Goal: Navigation & Orientation: Find specific page/section

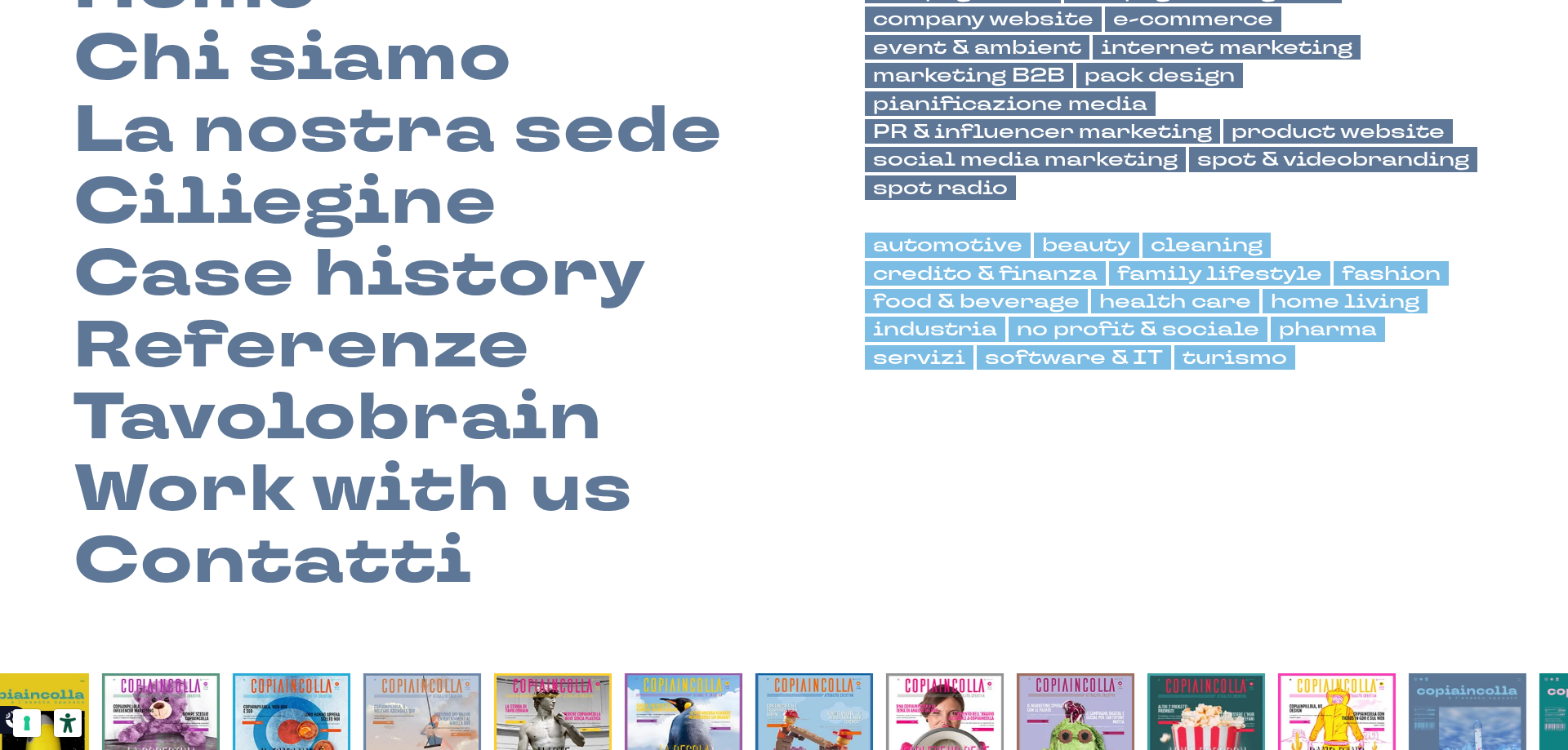
scroll to position [85, 0]
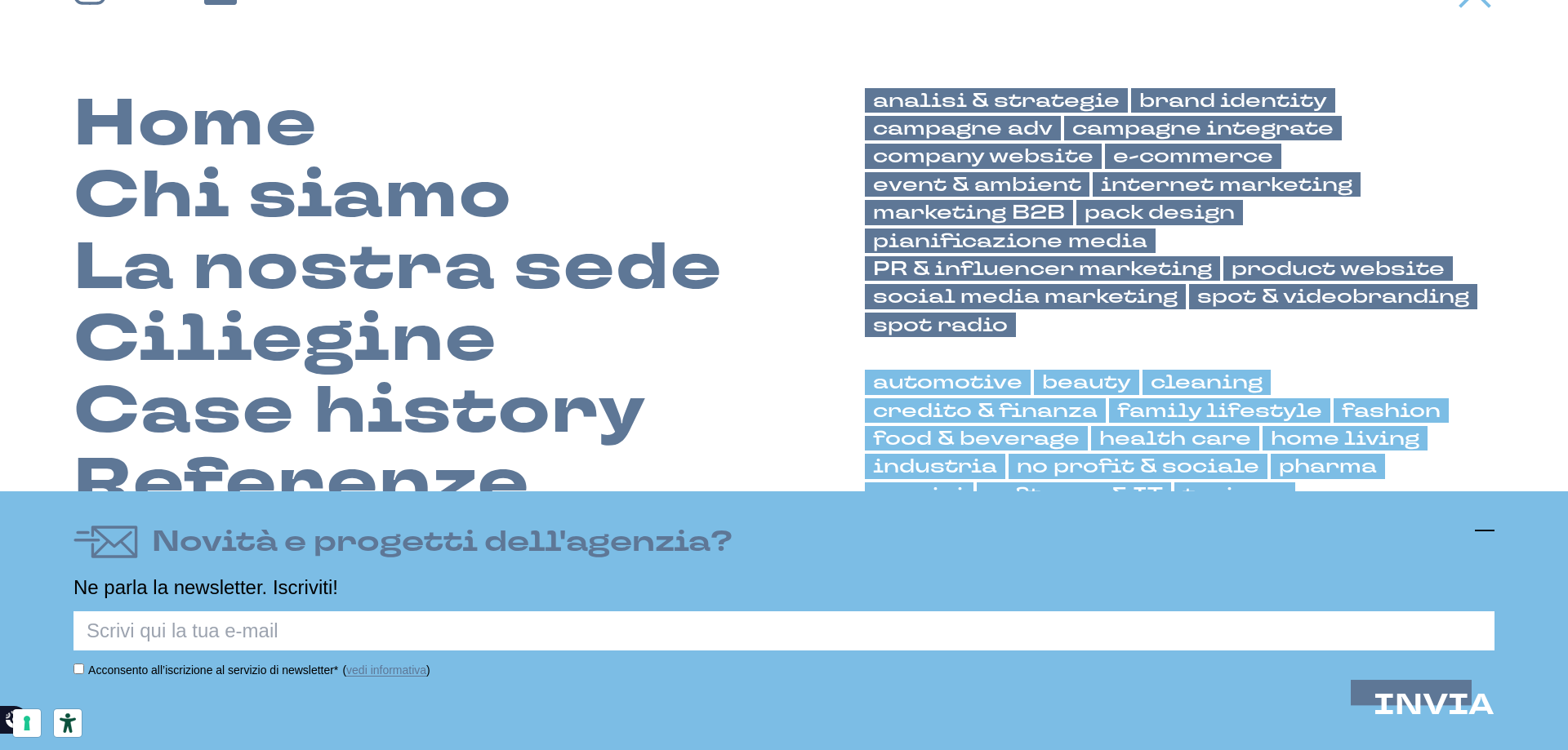
click at [1488, 526] on icon at bounding box center [1485, 531] width 20 height 20
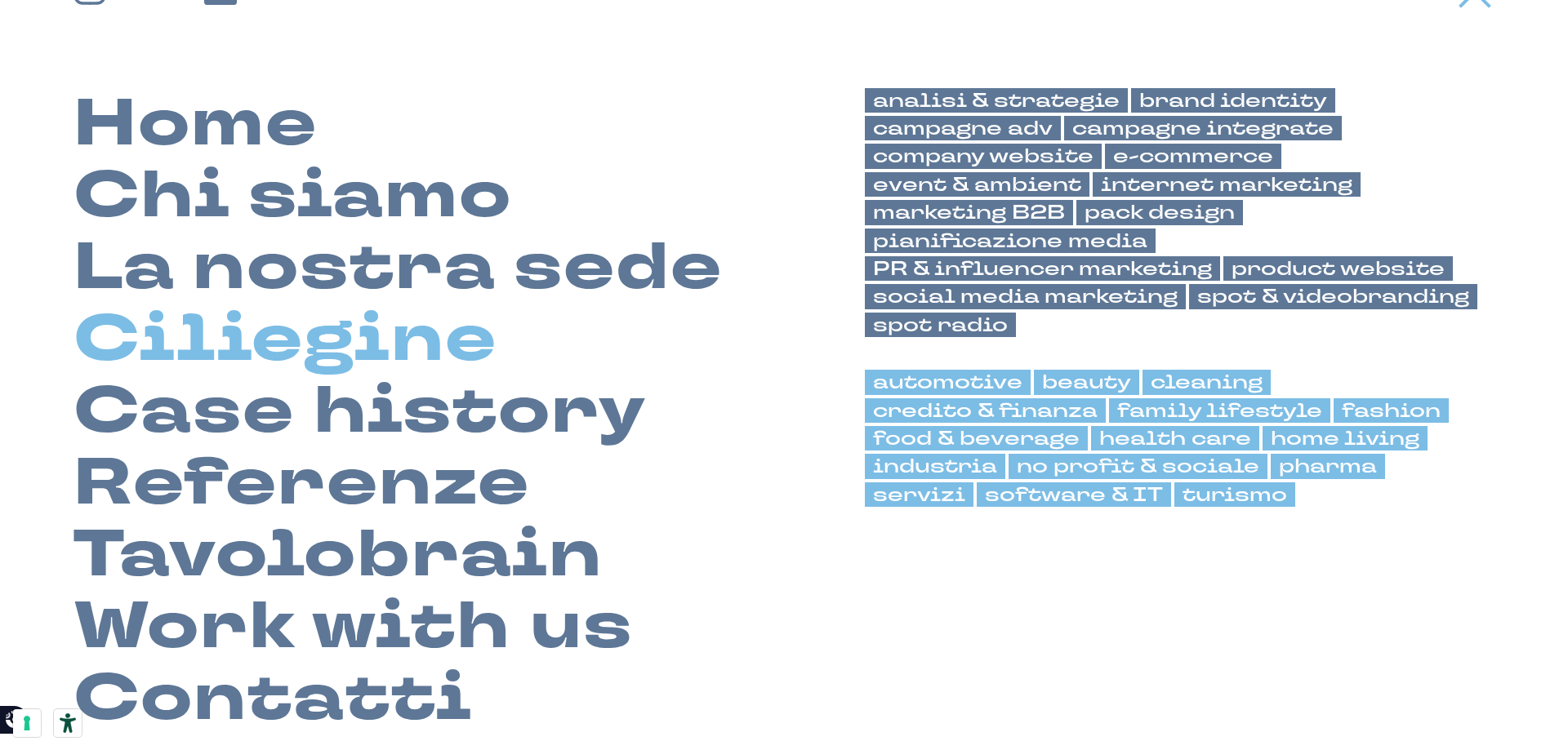
click at [366, 337] on link "Ciliegine" at bounding box center [285, 340] width 423 height 72
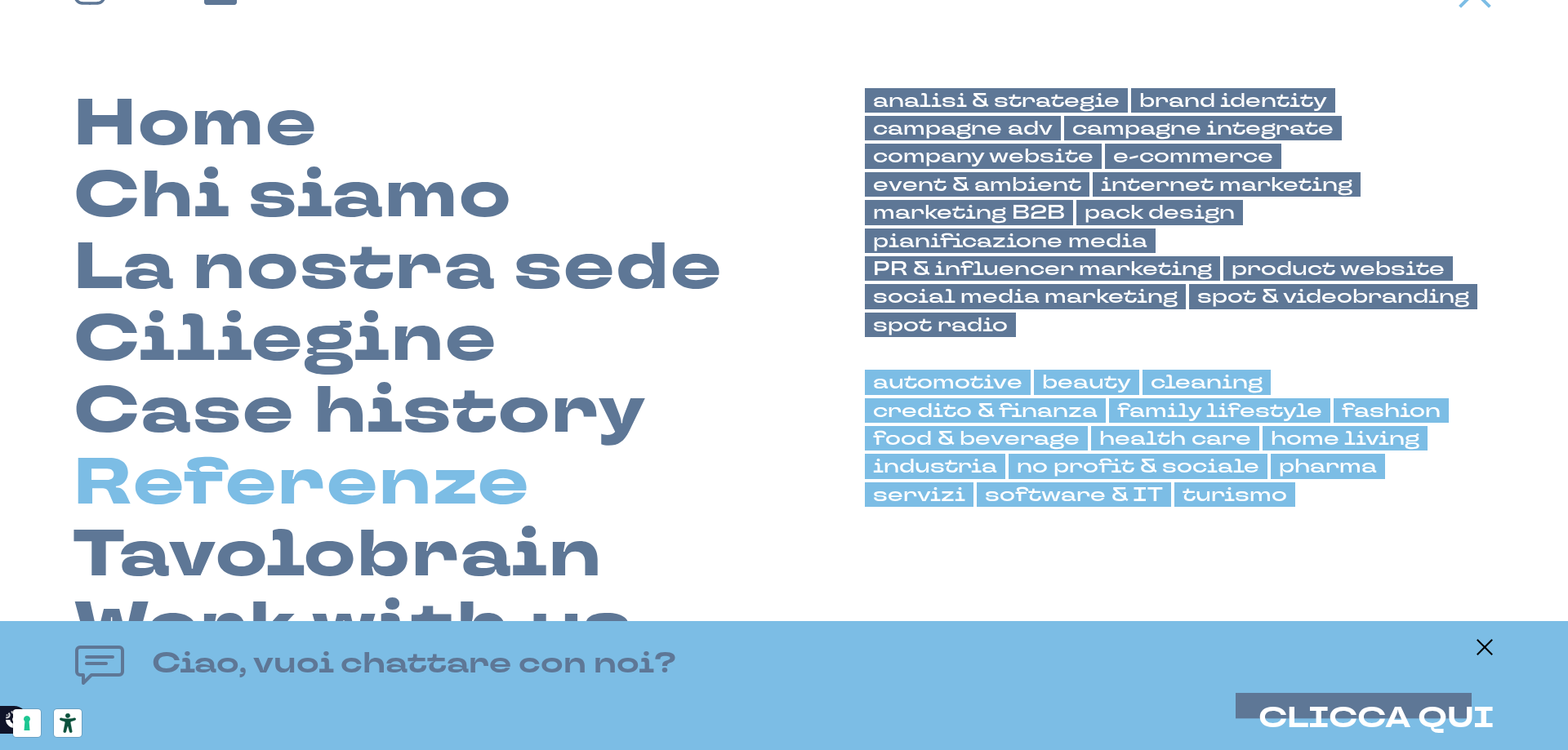
click at [365, 474] on link "Referenze" at bounding box center [302, 483] width 456 height 72
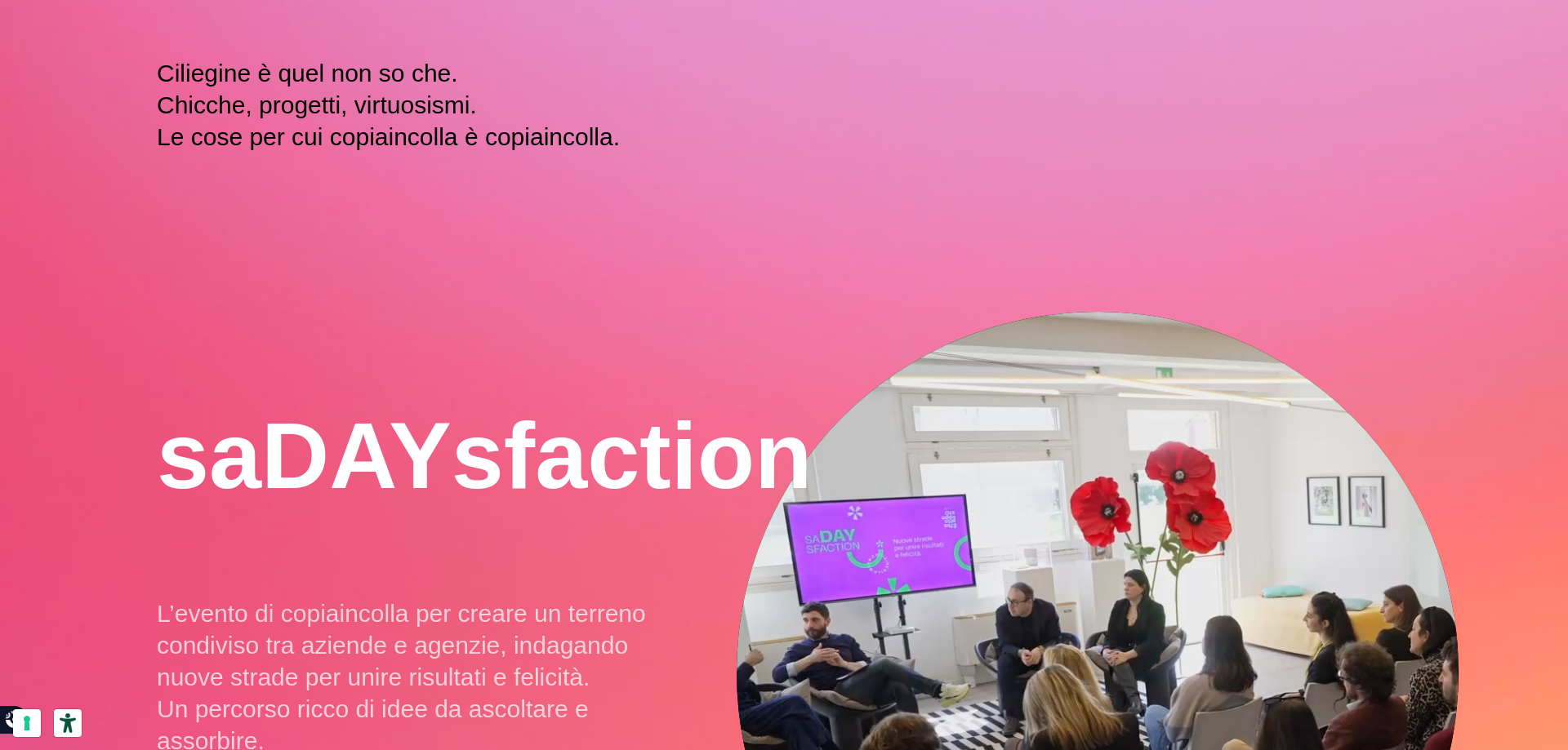
scroll to position [327, 0]
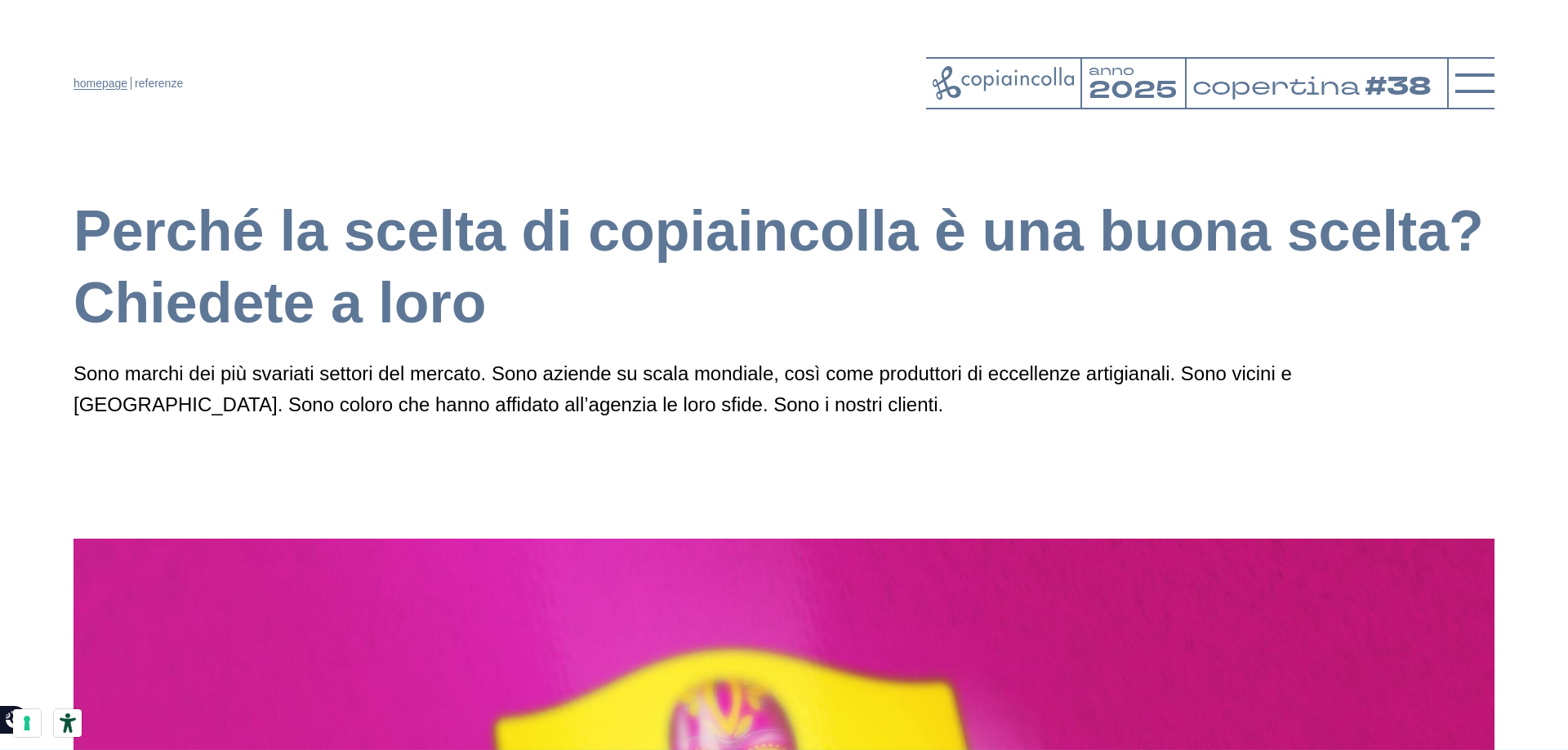
click at [113, 81] on link "homepage" at bounding box center [101, 83] width 54 height 13
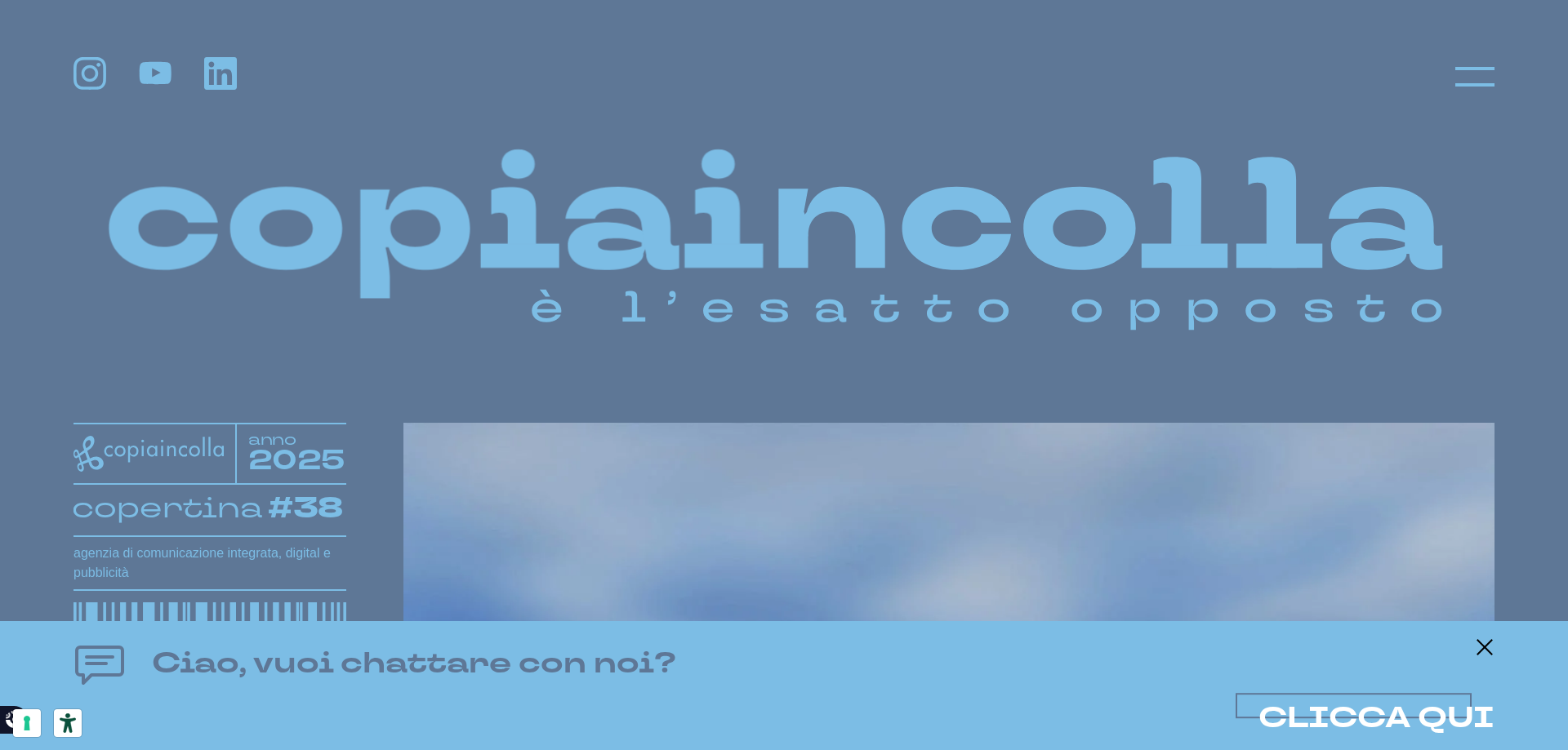
click at [1362, 701] on span "CLICCA QUI" at bounding box center [1376, 718] width 236 height 39
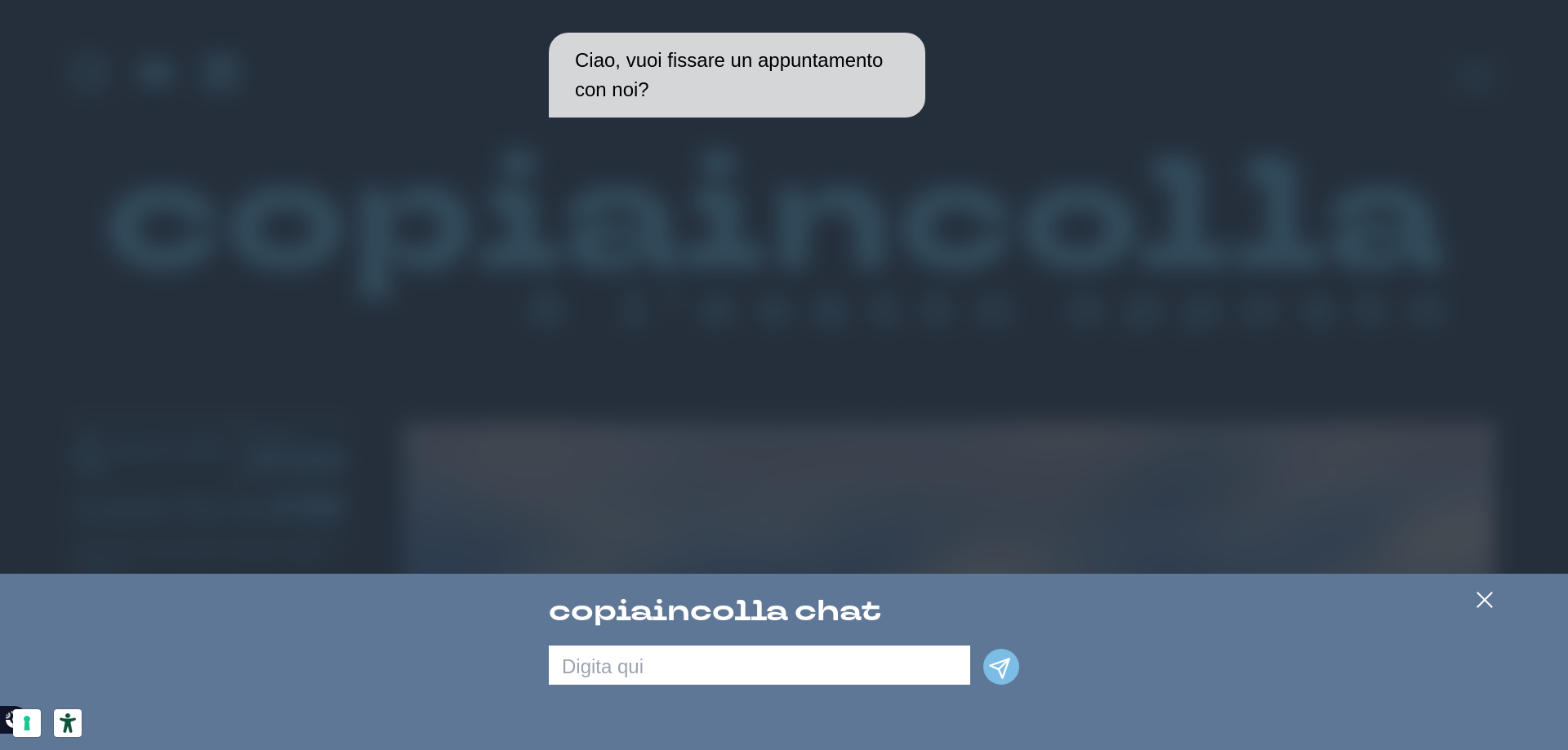
click at [884, 680] on textarea at bounding box center [759, 664] width 421 height 39
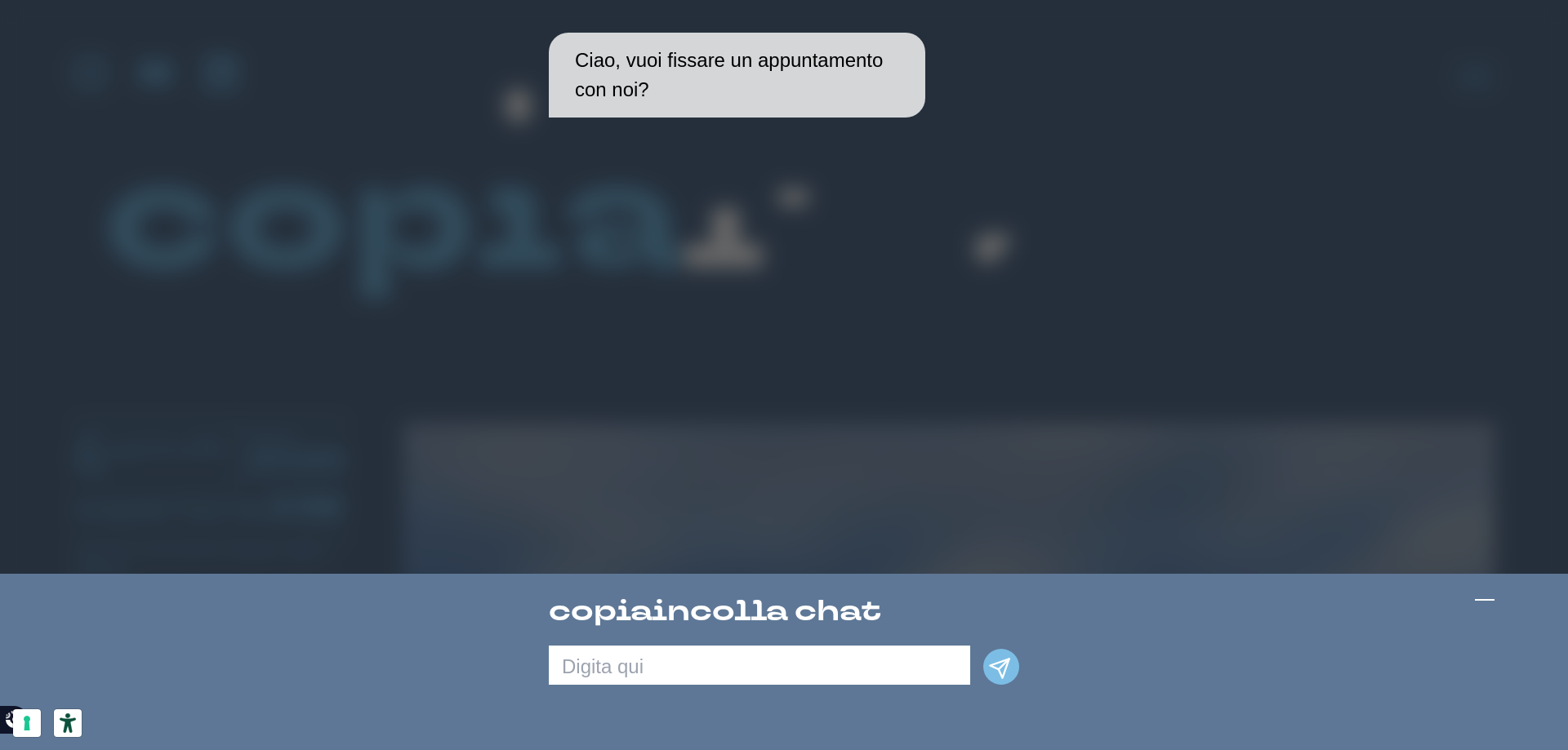
click at [1477, 602] on icon at bounding box center [1485, 601] width 20 height 20
